Goal: Information Seeking & Learning: Learn about a topic

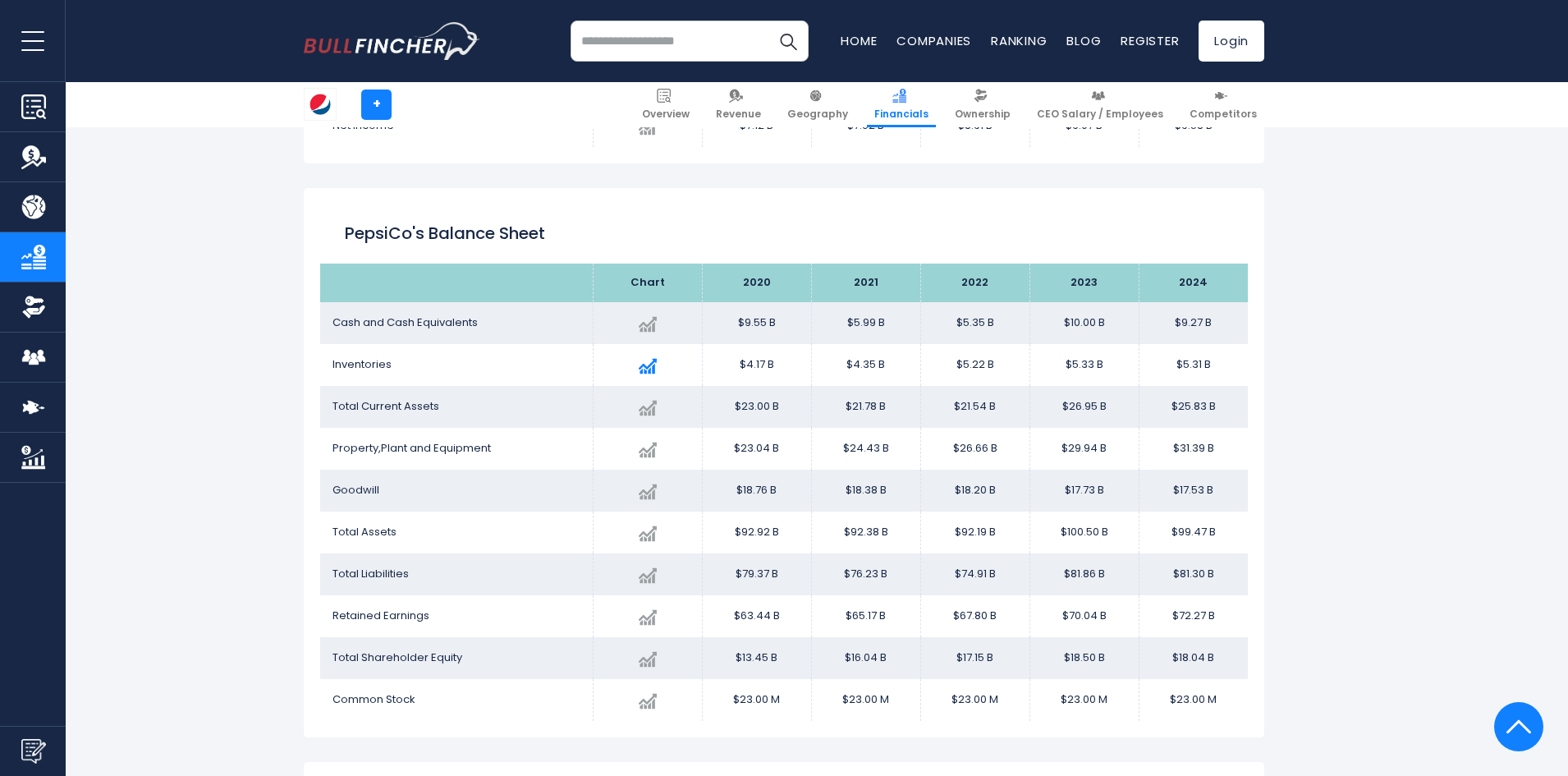
scroll to position [1396, 0]
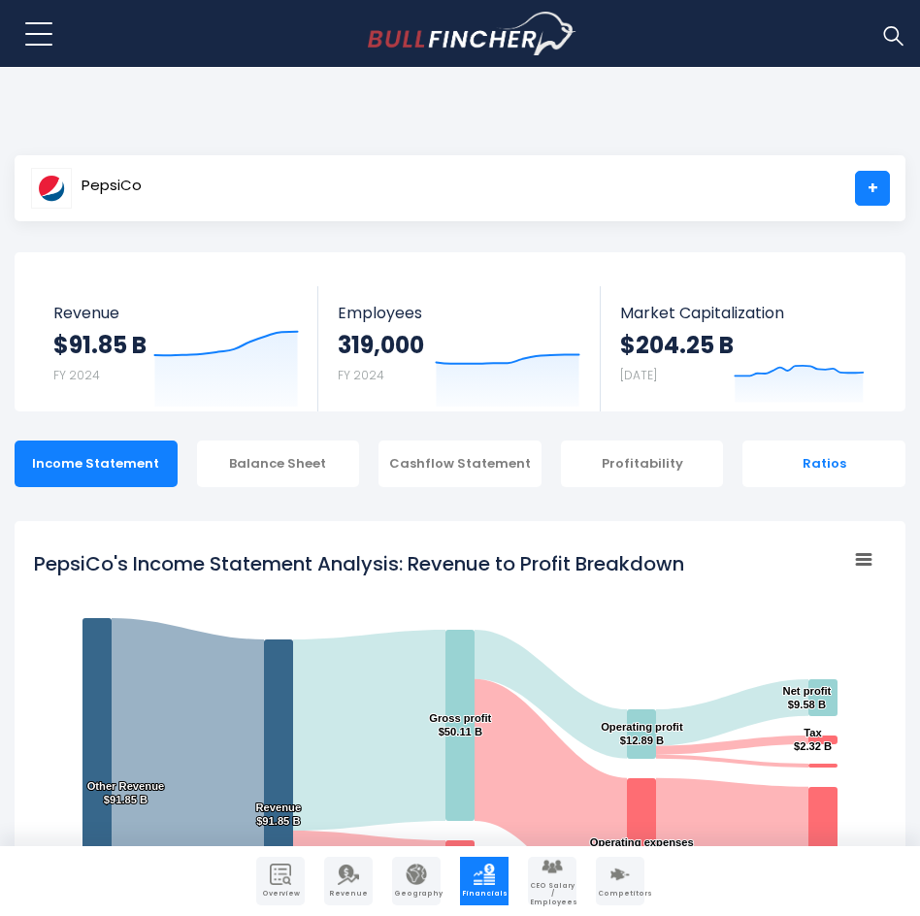
click at [826, 470] on div "Ratios" at bounding box center [823, 464] width 163 height 47
